Goal: Task Accomplishment & Management: Complete application form

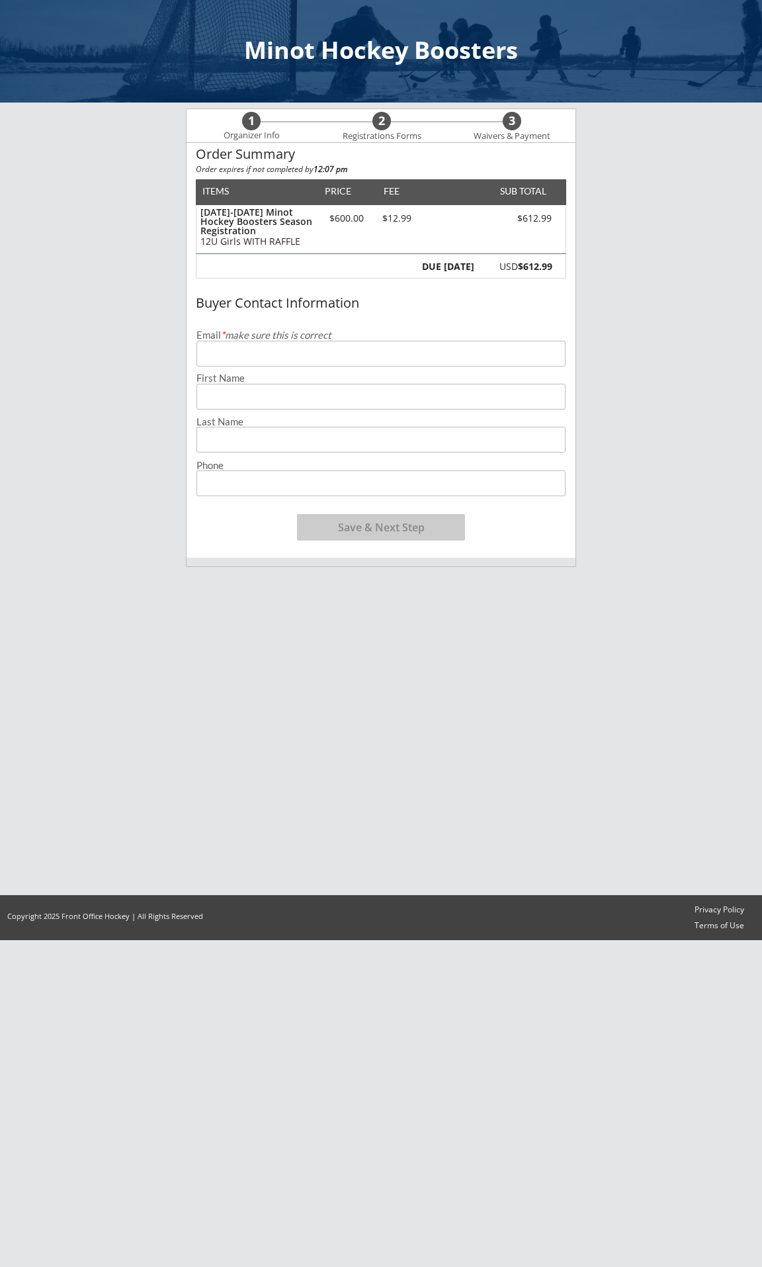
click at [226, 355] on input "email" at bounding box center [380, 354] width 369 height 26
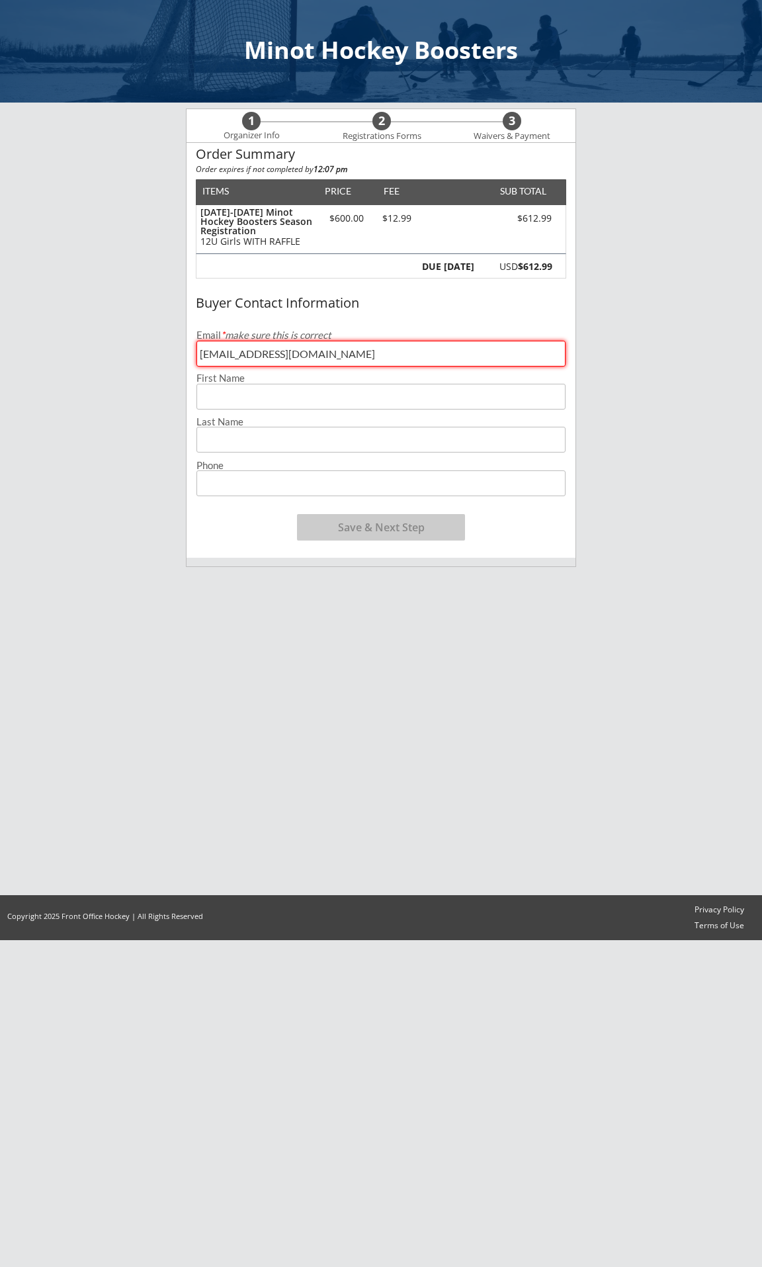
type input "[EMAIL_ADDRESS][DOMAIN_NAME]"
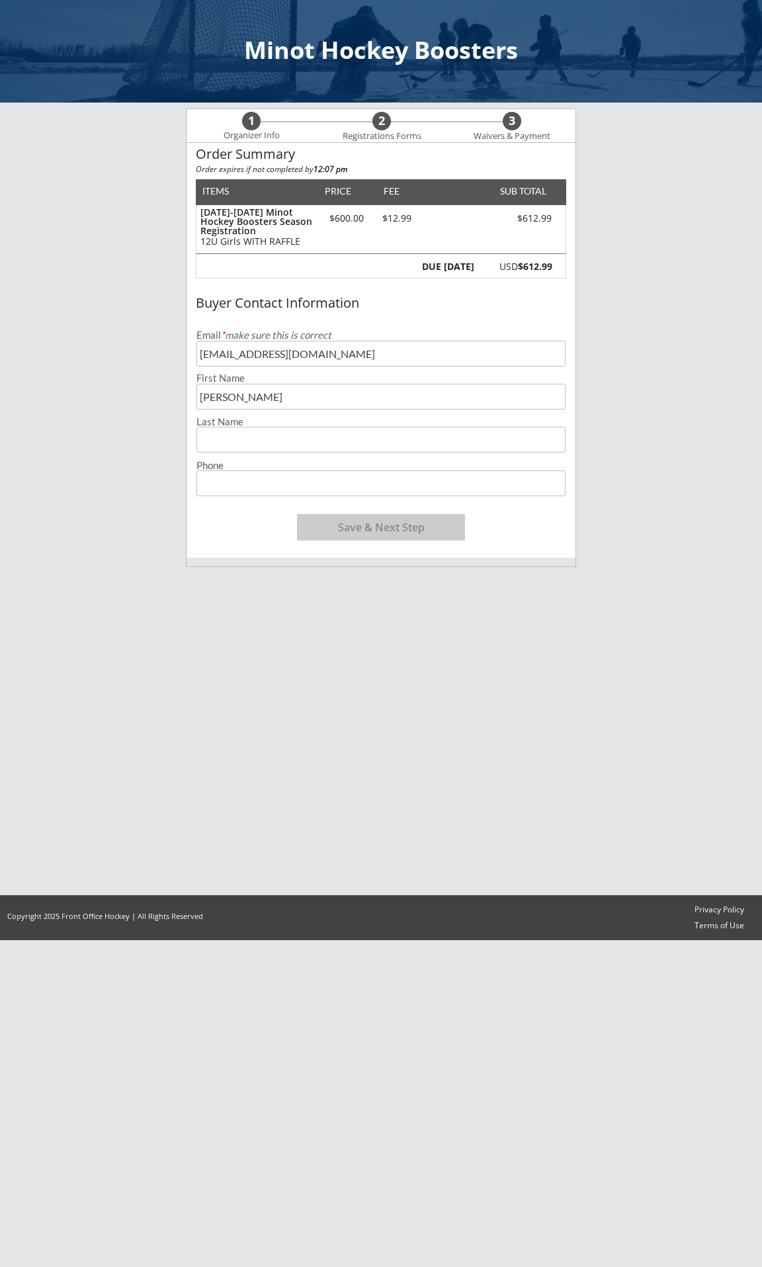
type input "[PERSON_NAME]"
type input "[PHONE_NUMBER]"
click at [401, 529] on button "Save & Next Step" at bounding box center [381, 527] width 168 height 26
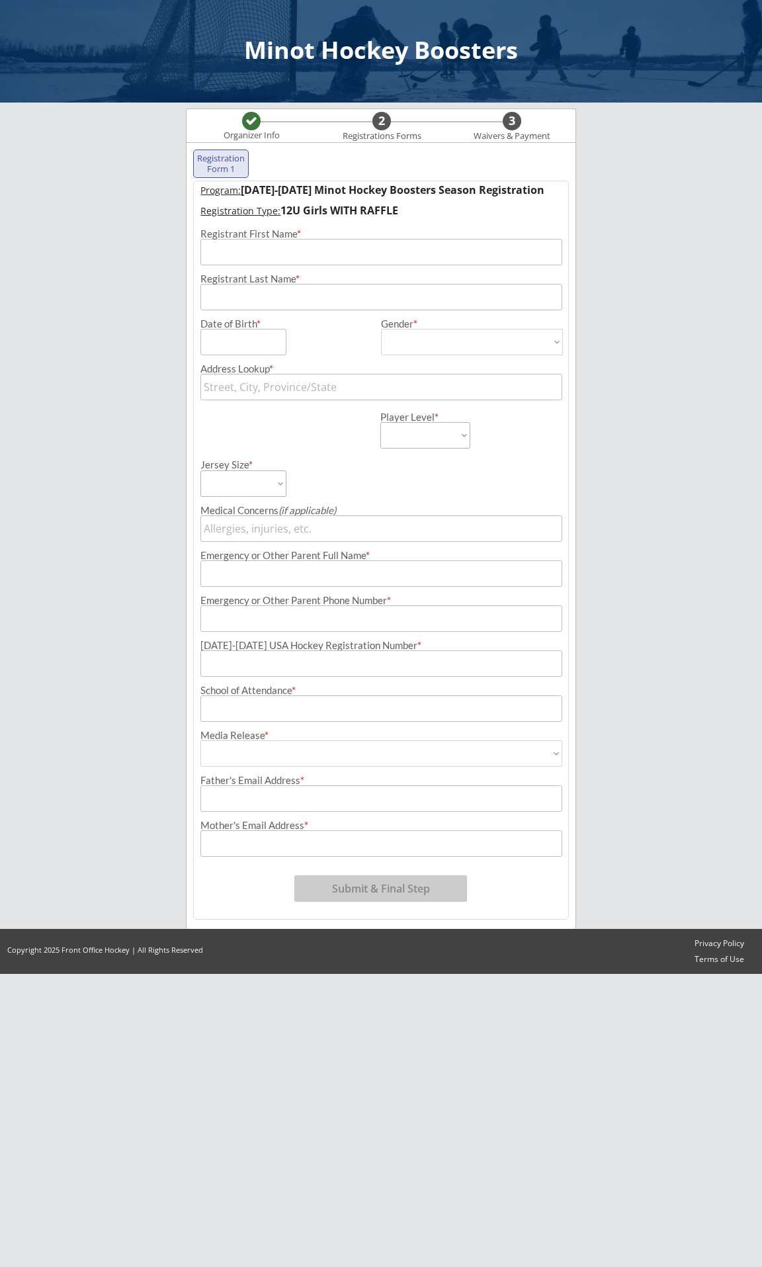
click at [234, 253] on input "input" at bounding box center [380, 252] width 361 height 26
type input "[PERSON_NAME]"
type input "[DATE]"
select select ""[DEMOGRAPHIC_DATA]""
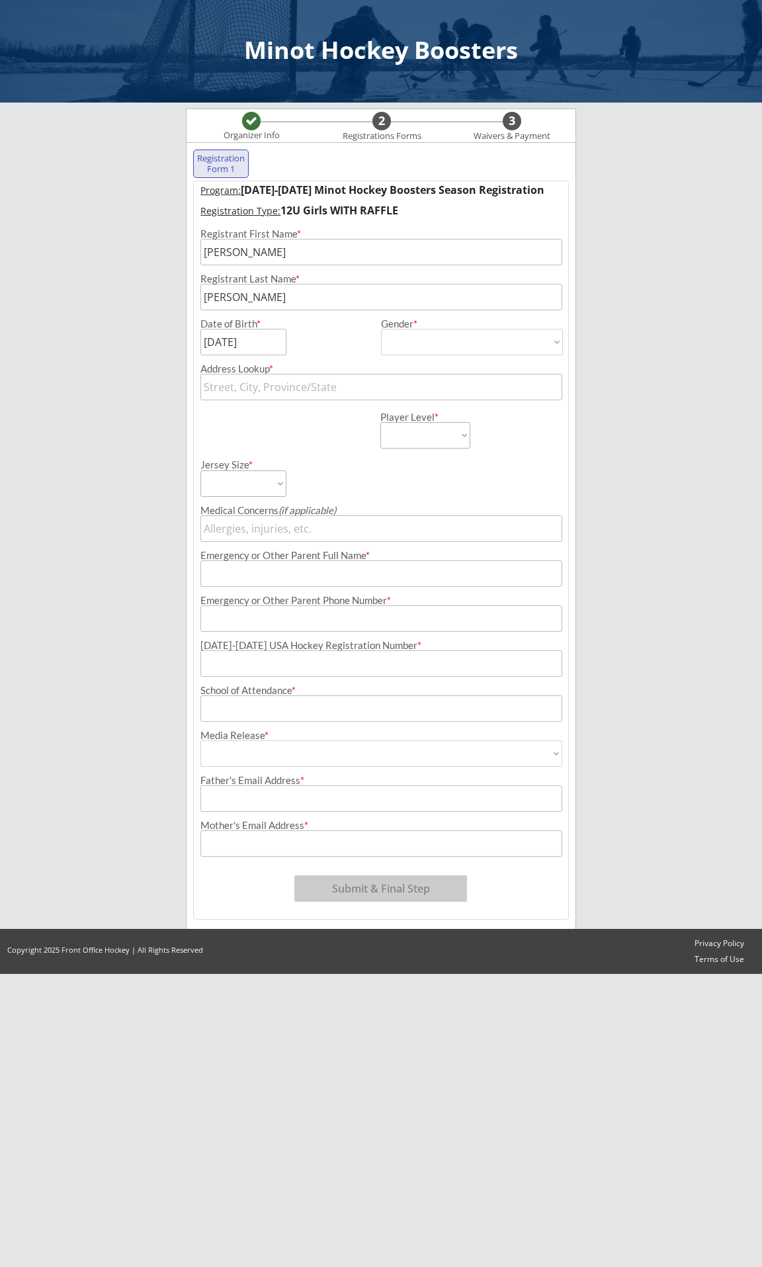
click option "[DEMOGRAPHIC_DATA]" at bounding box center [0, 0] width 0 height 0
type input "[DEMOGRAPHIC_DATA]"
click at [294, 388] on input "text" at bounding box center [380, 387] width 361 height 26
type input "1809"
type input "[STREET_ADDRESS][PERSON_NAME]"
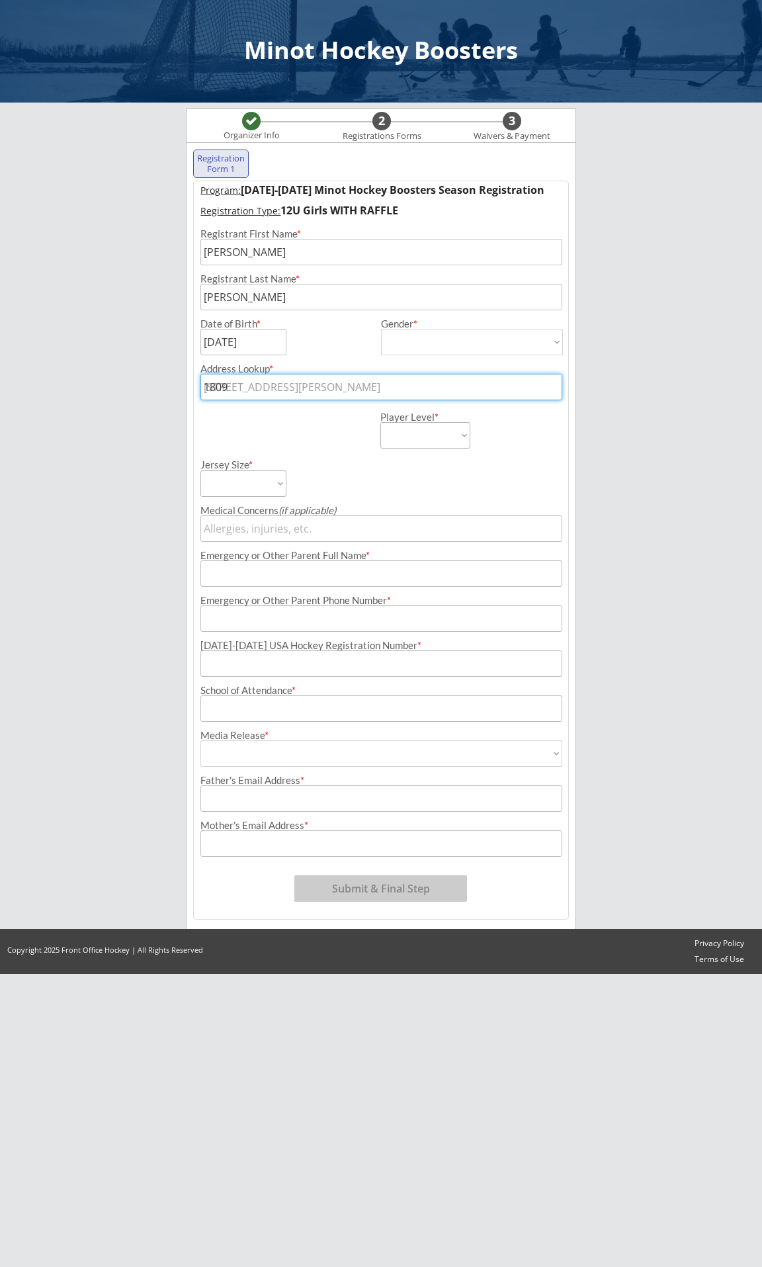
type input "1809"
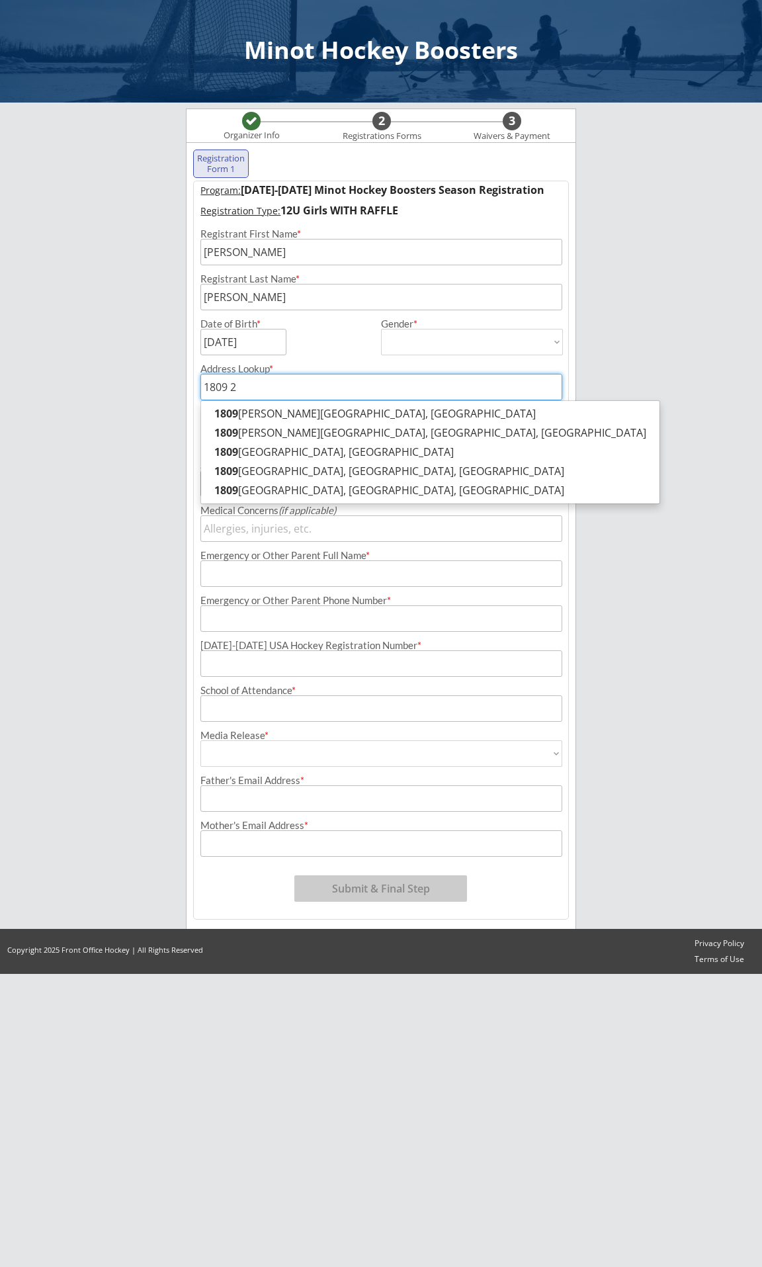
type input "1809 26"
type input "[STREET_ADDRESS]"
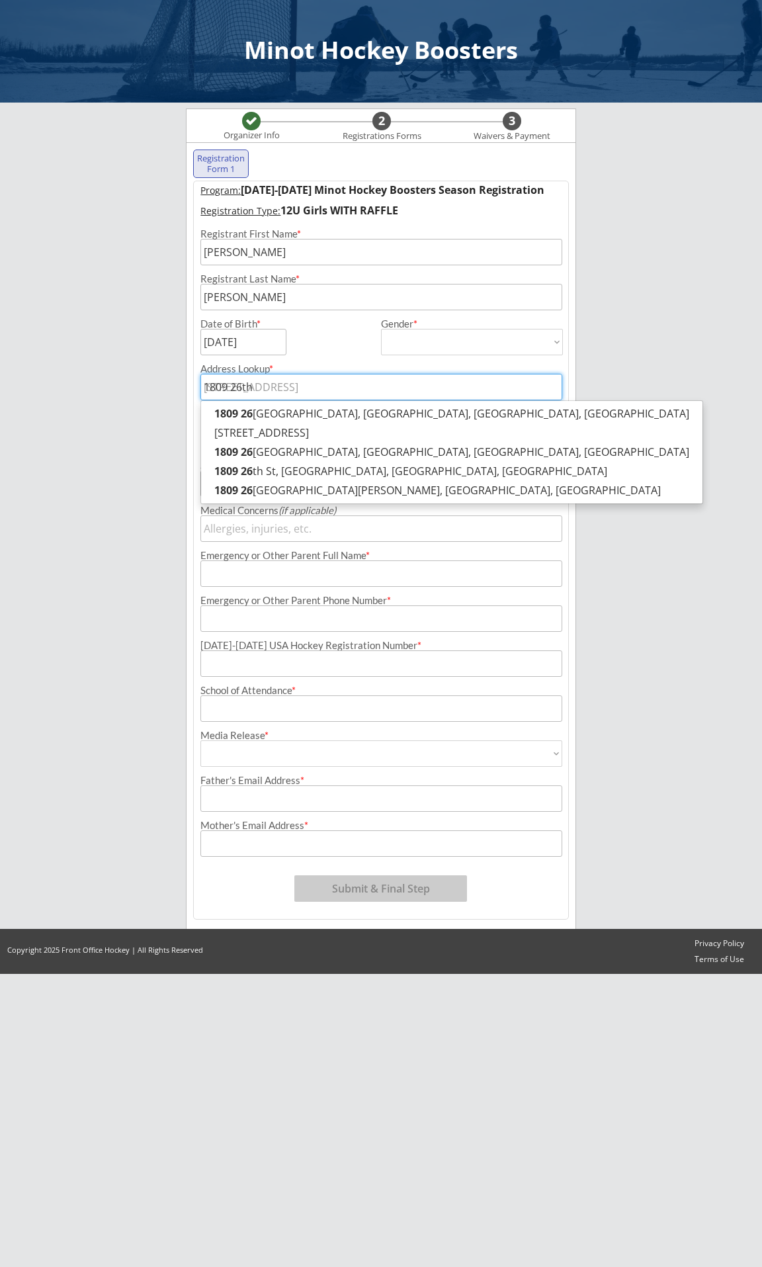
type input "1809 26th"
type input "1809 26th a"
type input "[STREET_ADDRESS]"
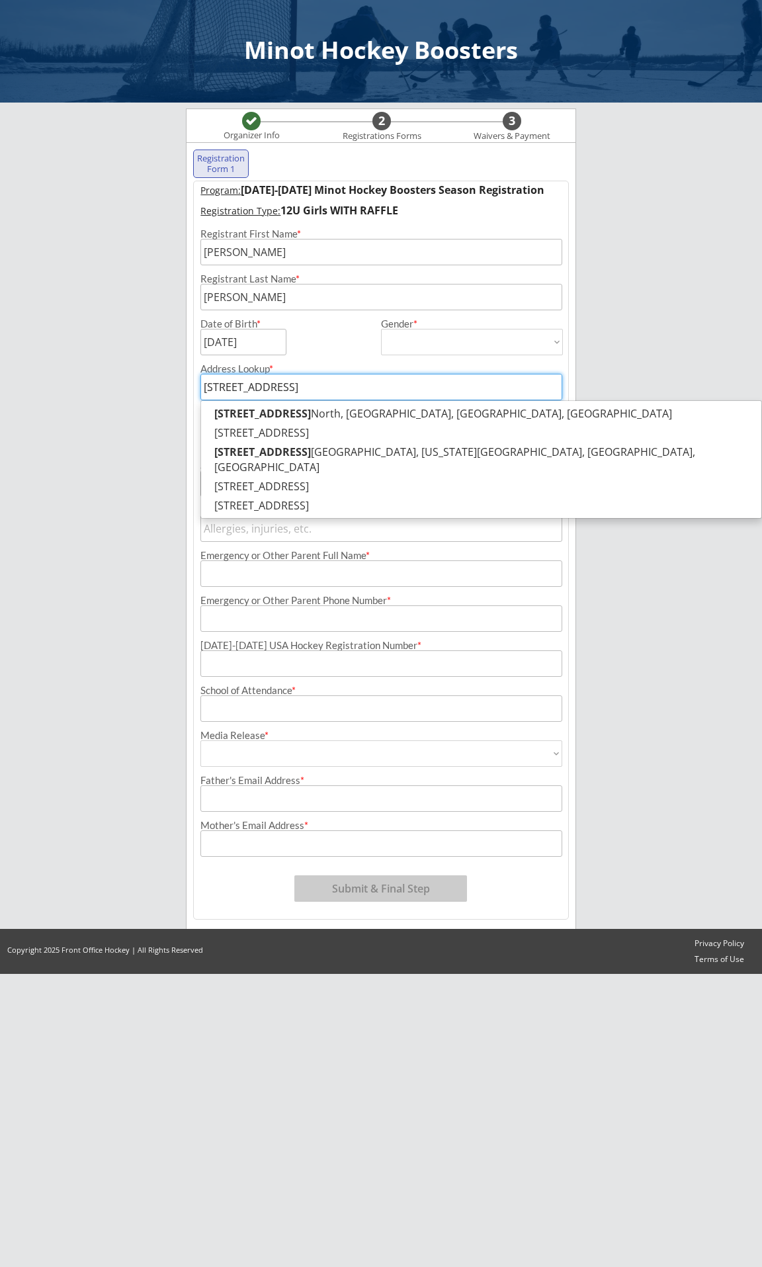
type input "[STREET_ADDRESS]"
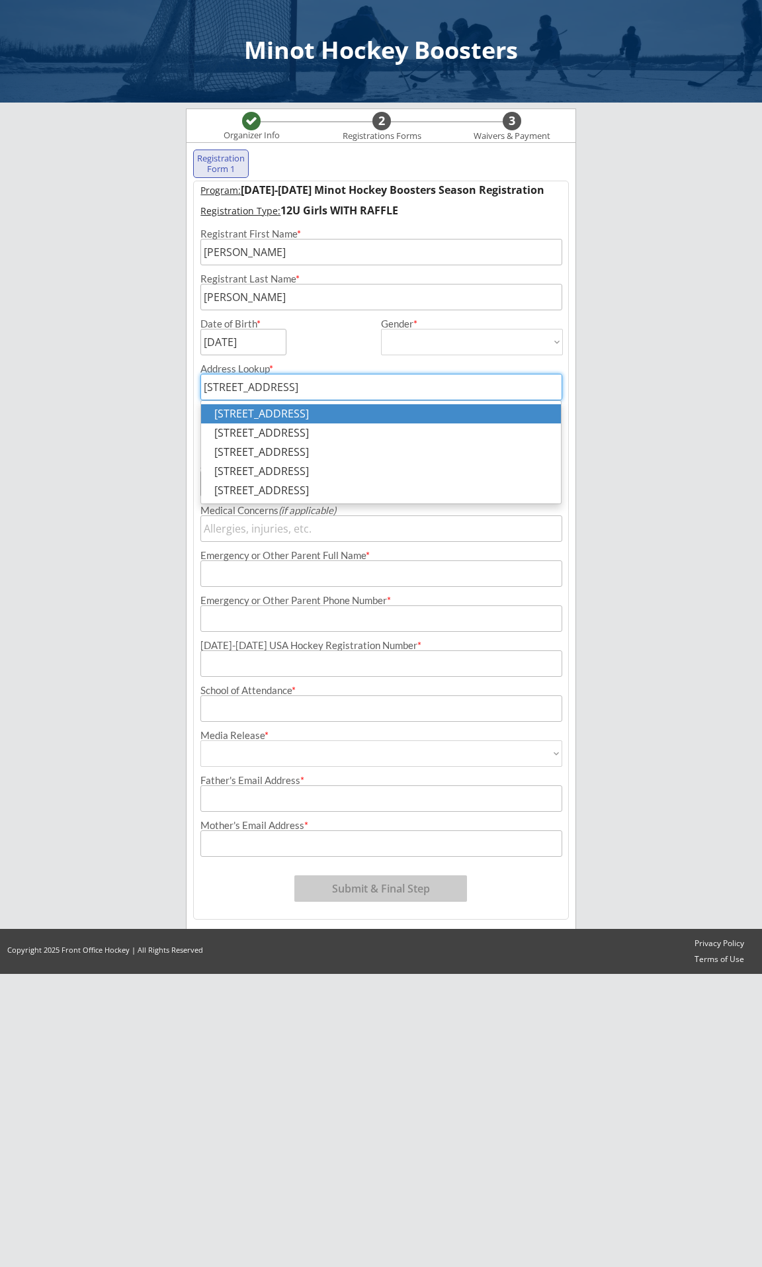
click at [333, 420] on p "[STREET_ADDRESS]" at bounding box center [381, 413] width 360 height 19
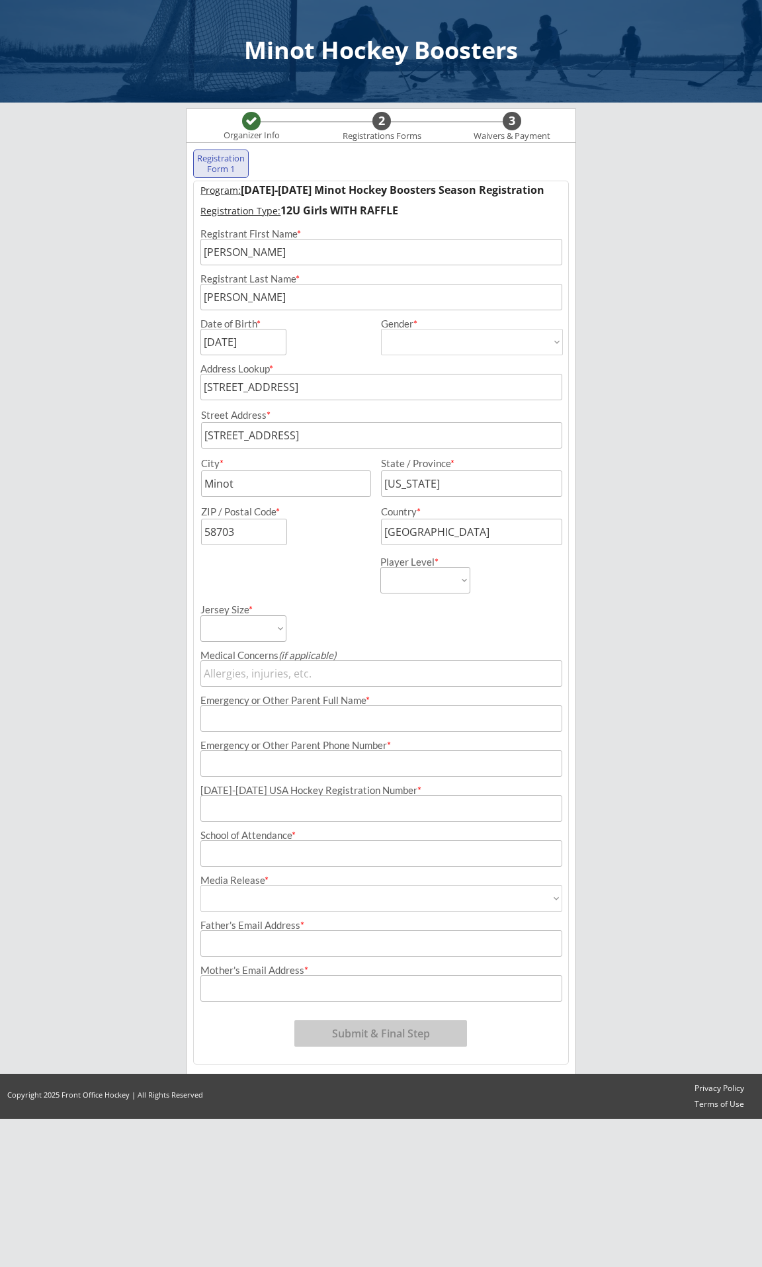
type input "[STREET_ADDRESS]"
click at [380, 567] on select "Learn to Play Boys Learn to Play Girls Maroon Mites Gold/White Mites Squirts Pe…" at bounding box center [425, 580] width 90 height 26
select select ""14U Girls""
click option "14U Girls" at bounding box center [0, 0] width 0 height 0
click at [200, 615] on select "Adult Small Adult Medium Adult Large Adult XL Goalie Cut" at bounding box center [243, 628] width 86 height 26
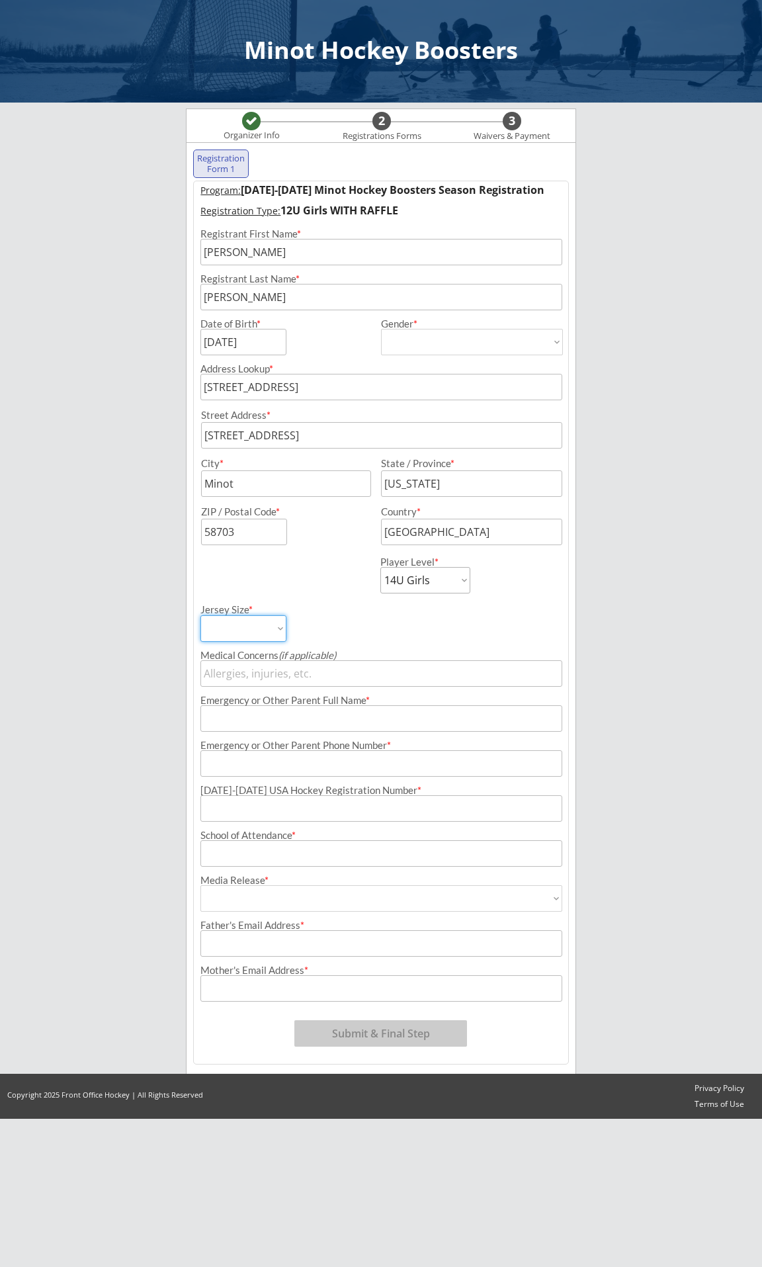
click at [391, 639] on div "Jersey Size * Adult Small Adult Medium Adult Large Adult XL Goalie Cut" at bounding box center [381, 617] width 374 height 48
click at [262, 726] on input "input" at bounding box center [380, 718] width 361 height 26
type input "[PERSON_NAME]"
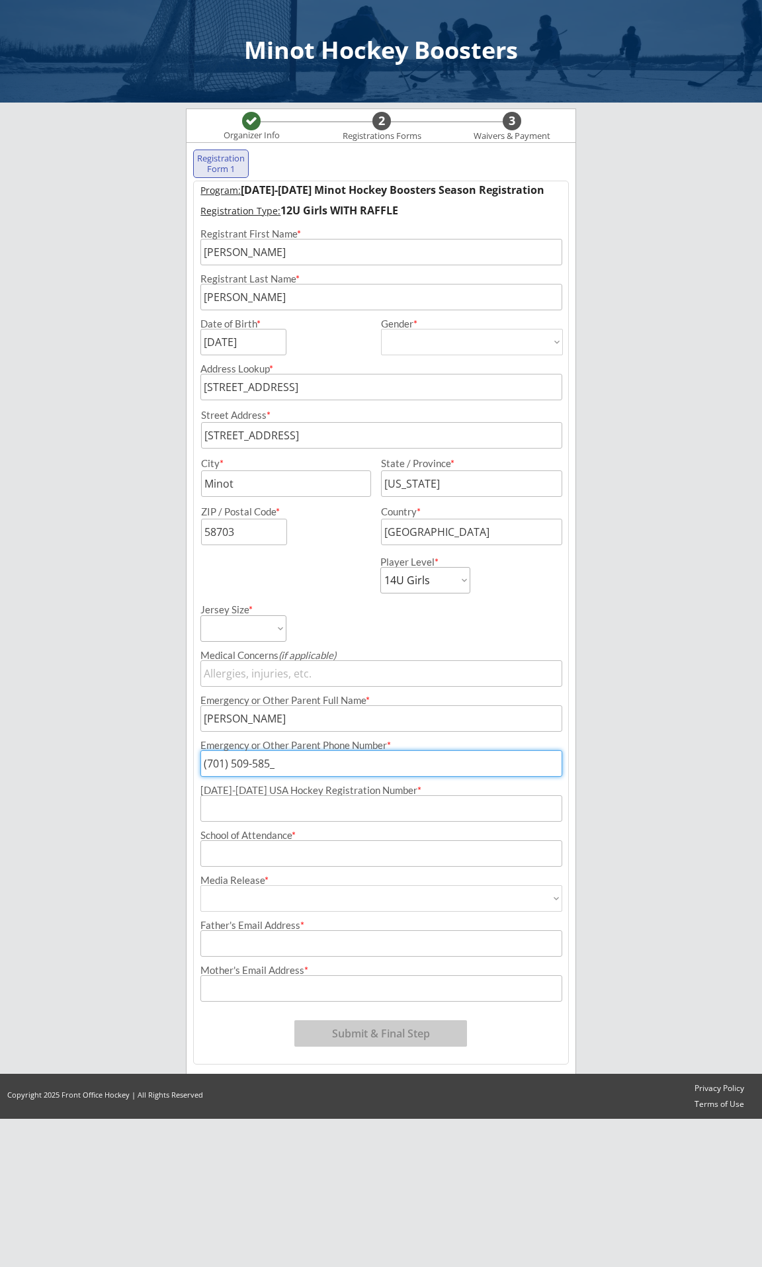
type input "[PHONE_NUMBER]"
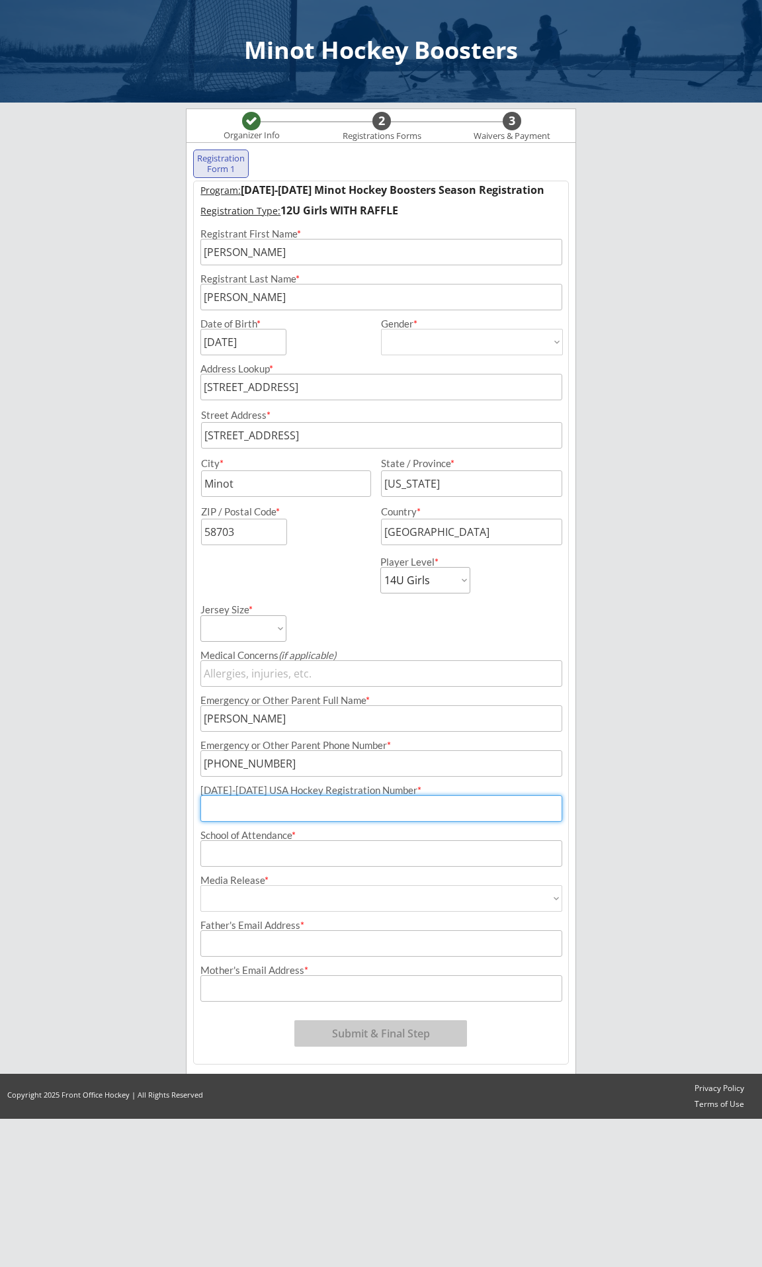
click at [255, 853] on input "input" at bounding box center [380, 853] width 361 height 26
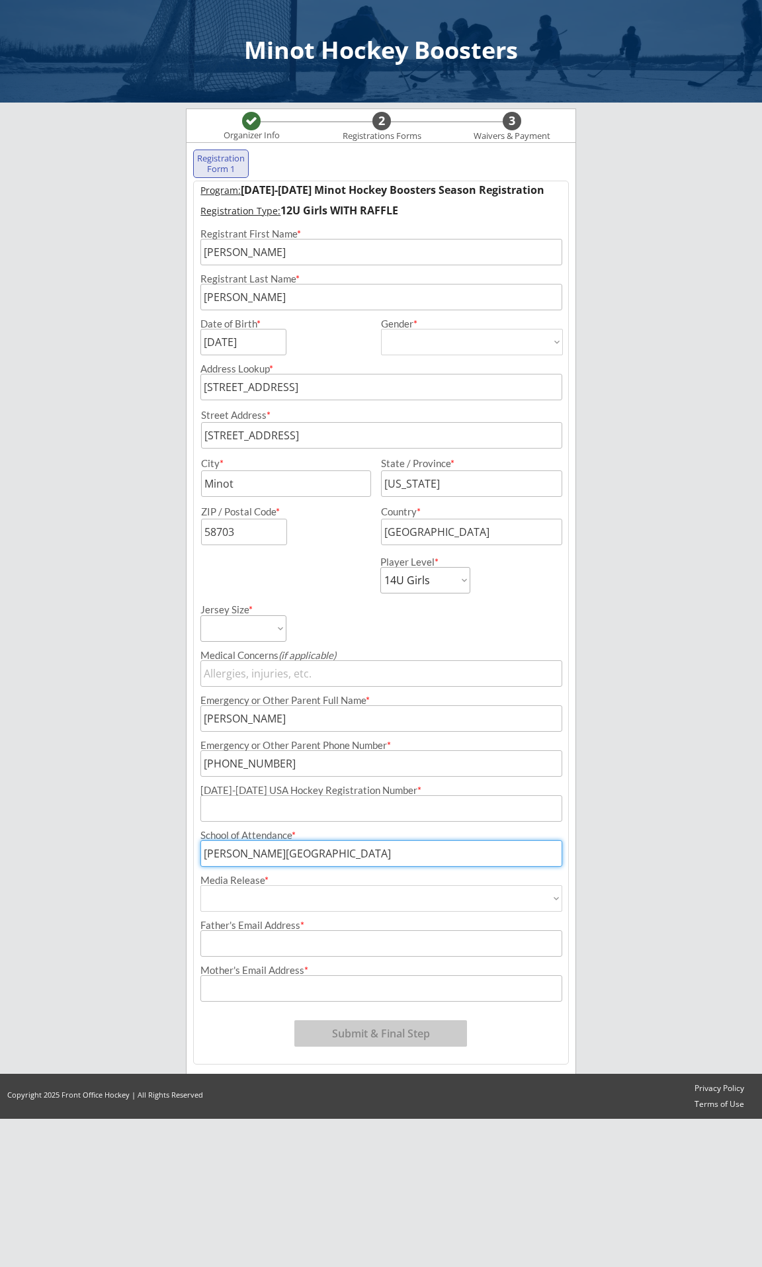
type input "[PERSON_NAME][GEOGRAPHIC_DATA]"
